Goal: Transaction & Acquisition: Download file/media

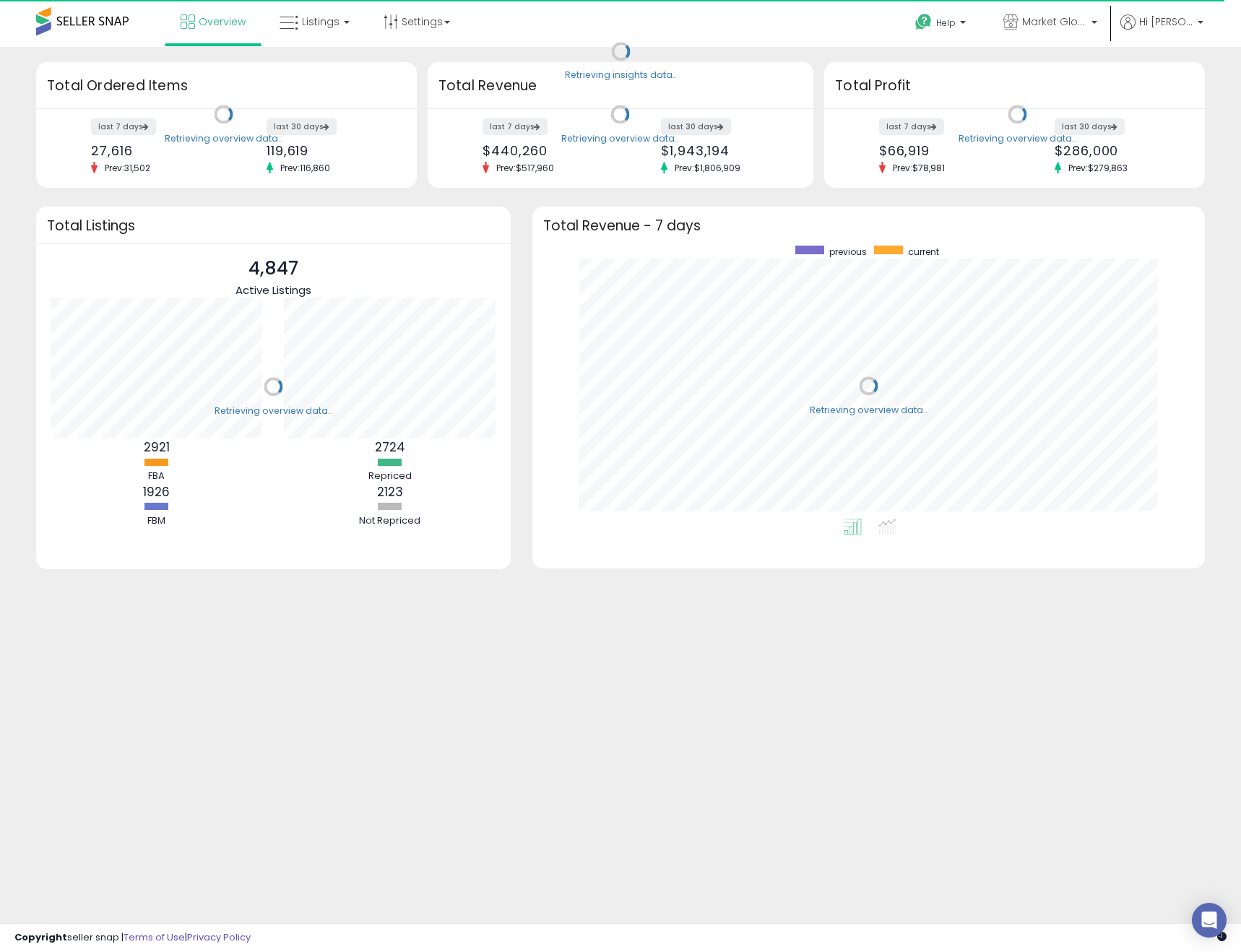
scroll to position [273, 644]
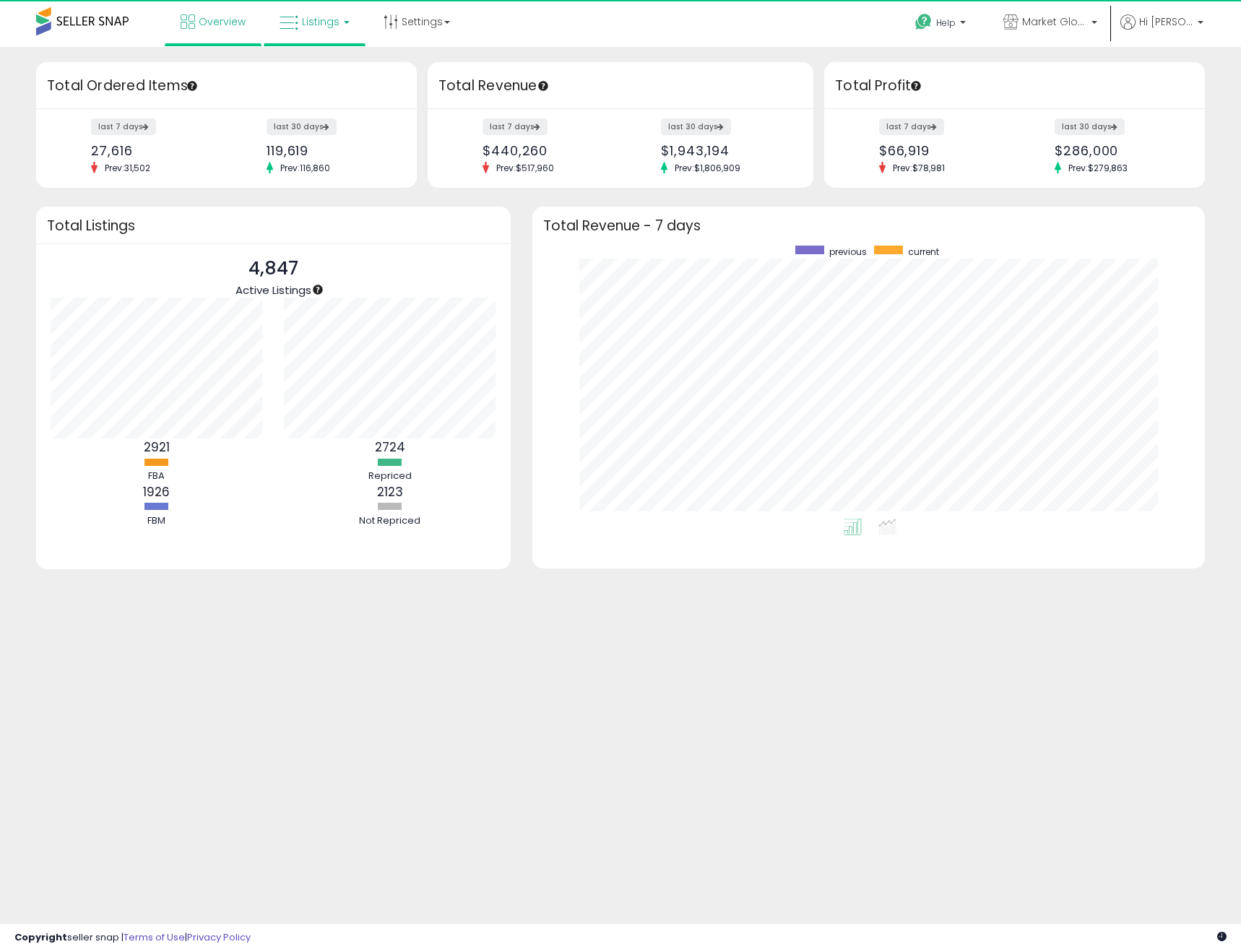
click at [338, 20] on link "Listings" at bounding box center [315, 21] width 92 height 43
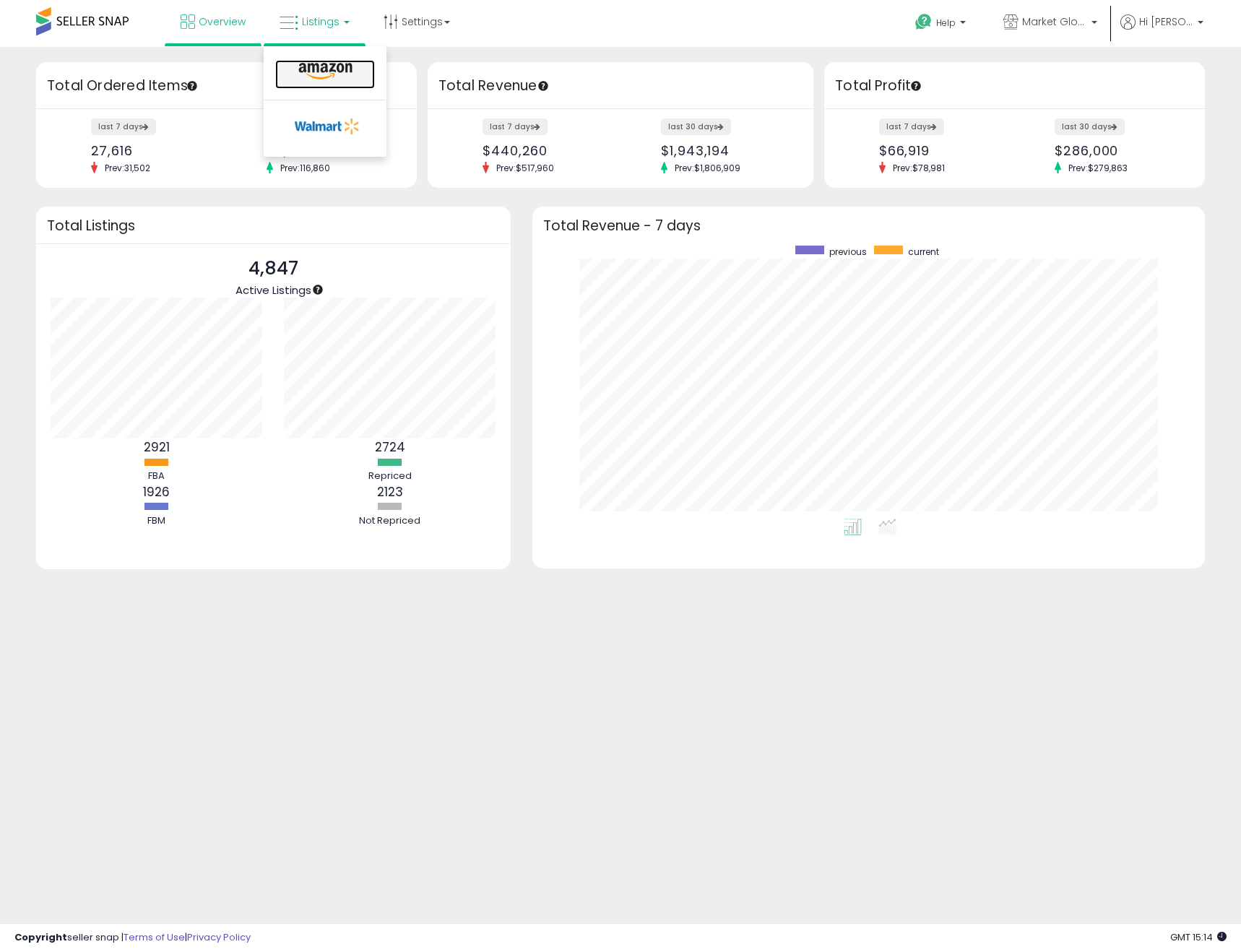
click at [313, 65] on icon at bounding box center [326, 72] width 63 height 19
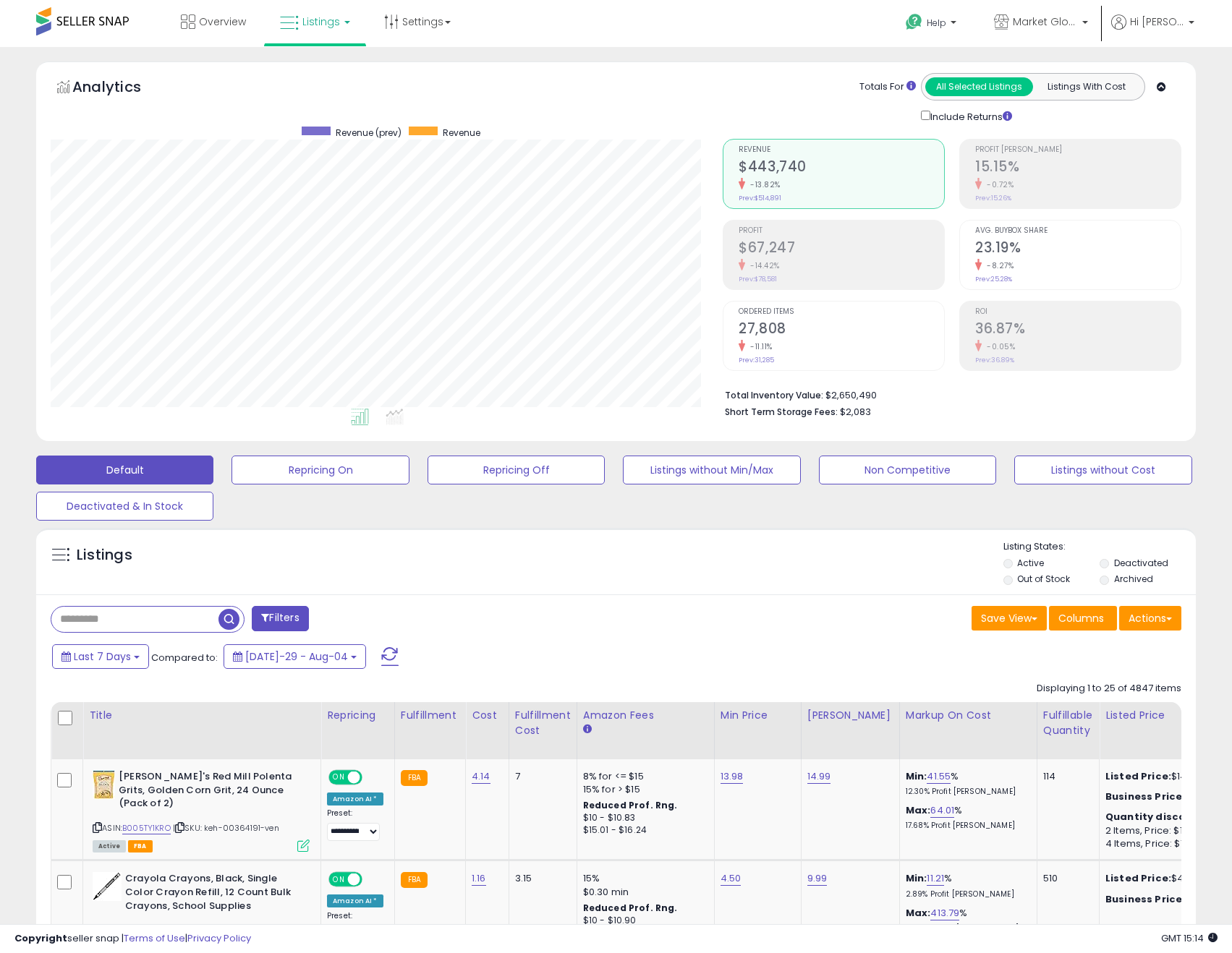
scroll to position [296, 673]
click at [1165, 624] on button "Actions" at bounding box center [1150, 618] width 62 height 25
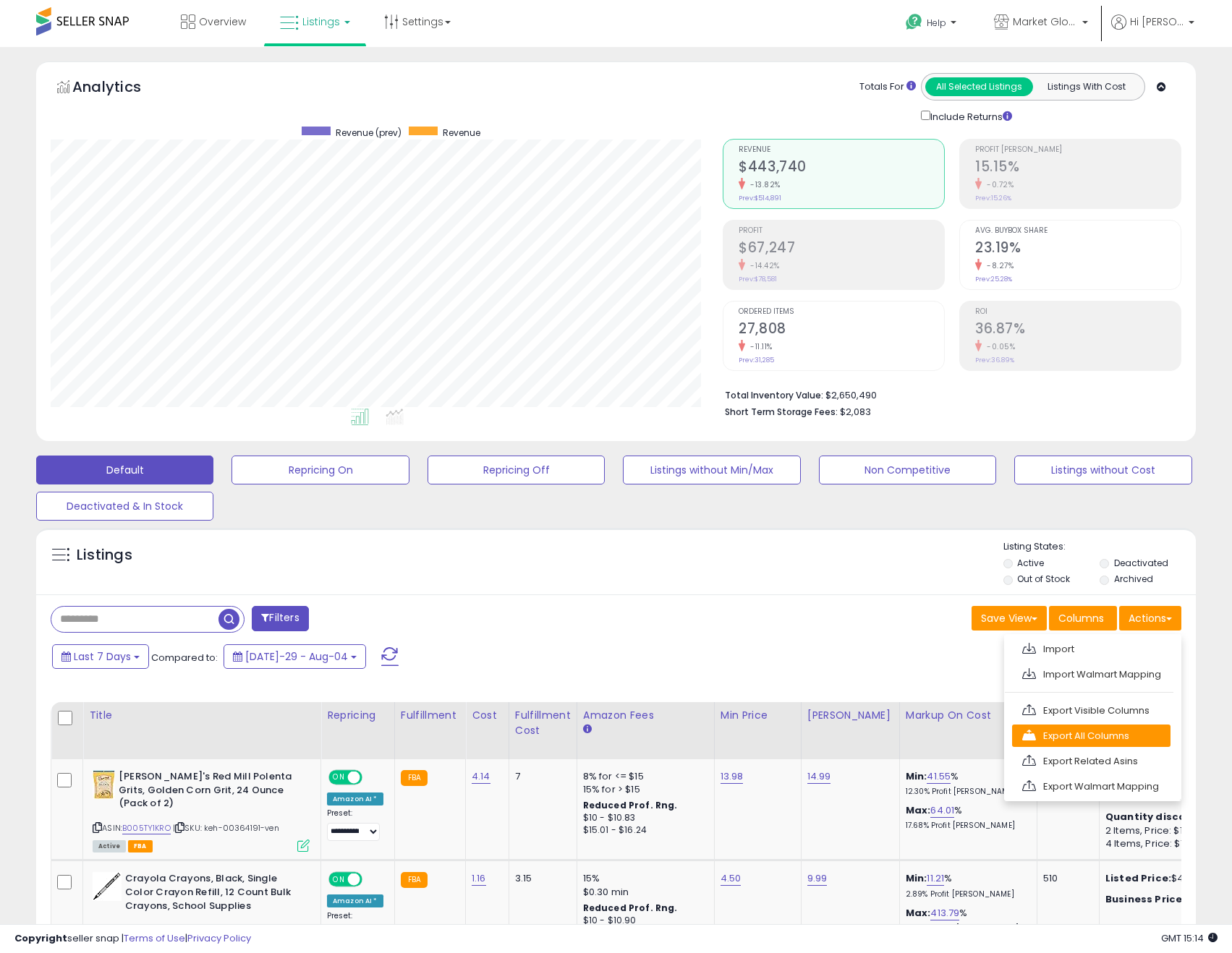
click at [1123, 736] on link "Export All Columns" at bounding box center [1090, 735] width 158 height 22
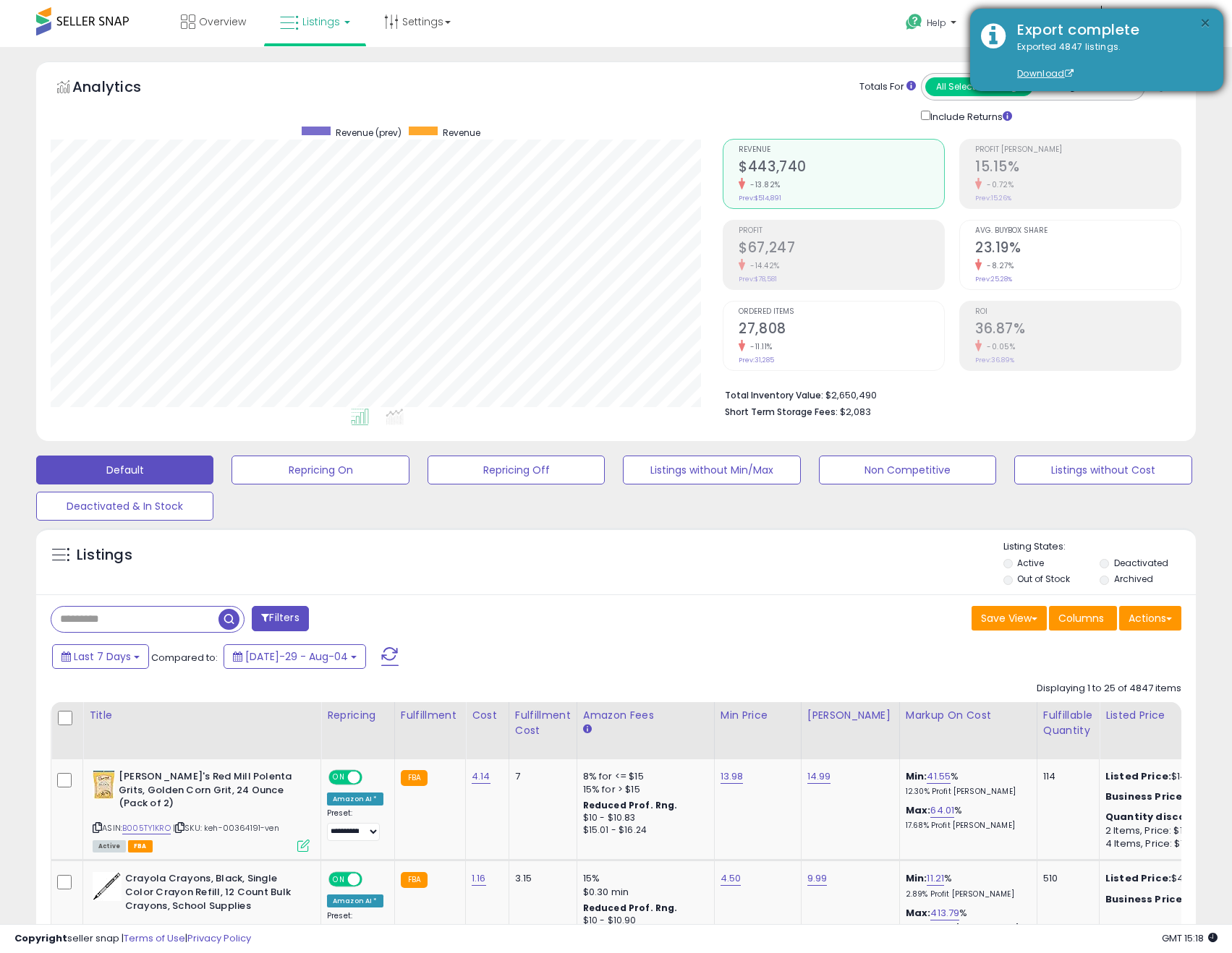
click at [1206, 20] on button "×" at bounding box center [1205, 23] width 12 height 18
